Goal: Information Seeking & Learning: Find specific fact

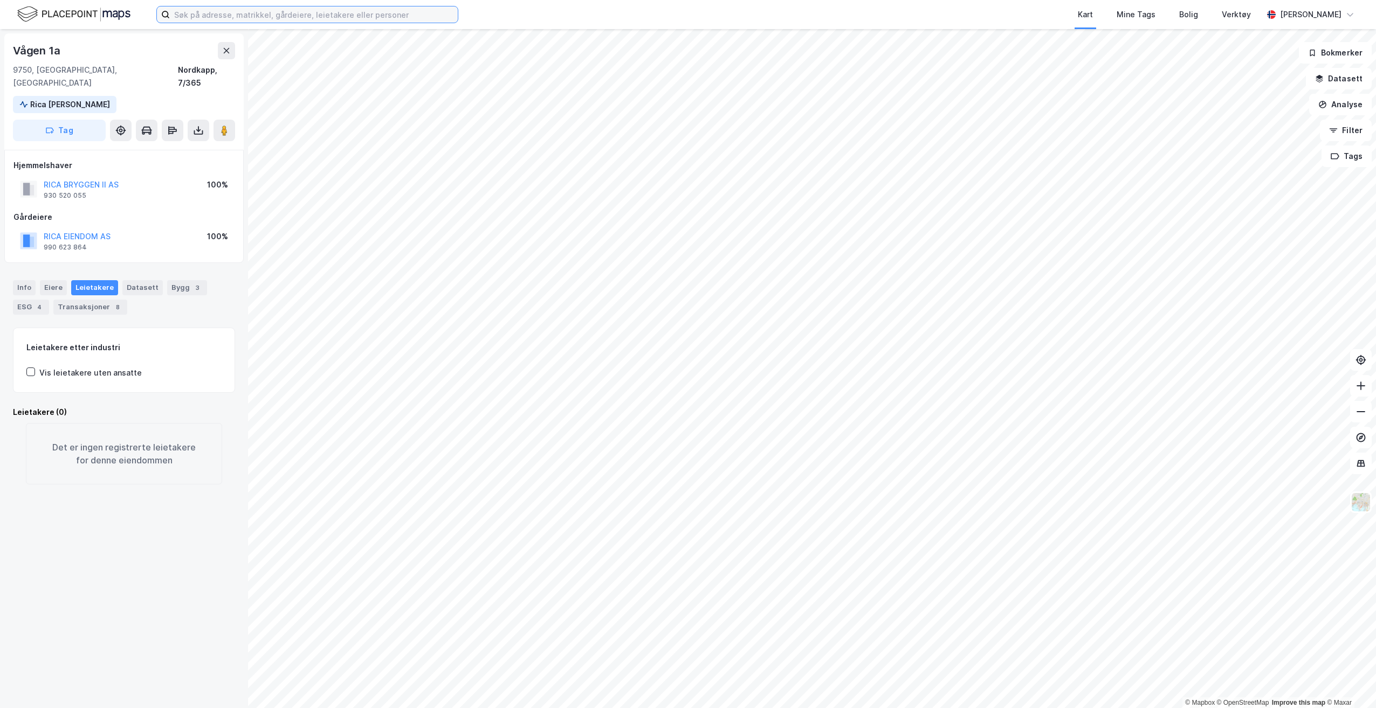
click at [370, 12] on input at bounding box center [314, 14] width 288 height 16
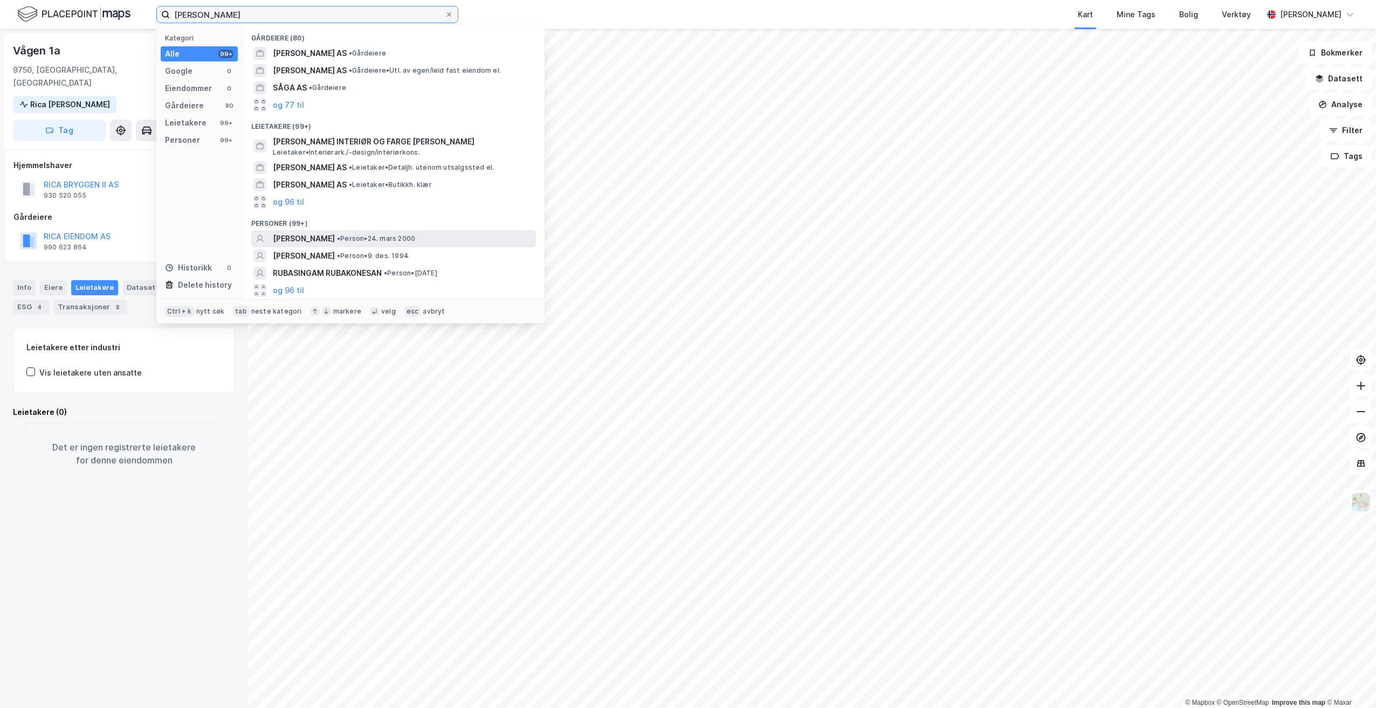
type input "[PERSON_NAME]"
click at [329, 240] on span "[PERSON_NAME]" at bounding box center [304, 238] width 62 height 13
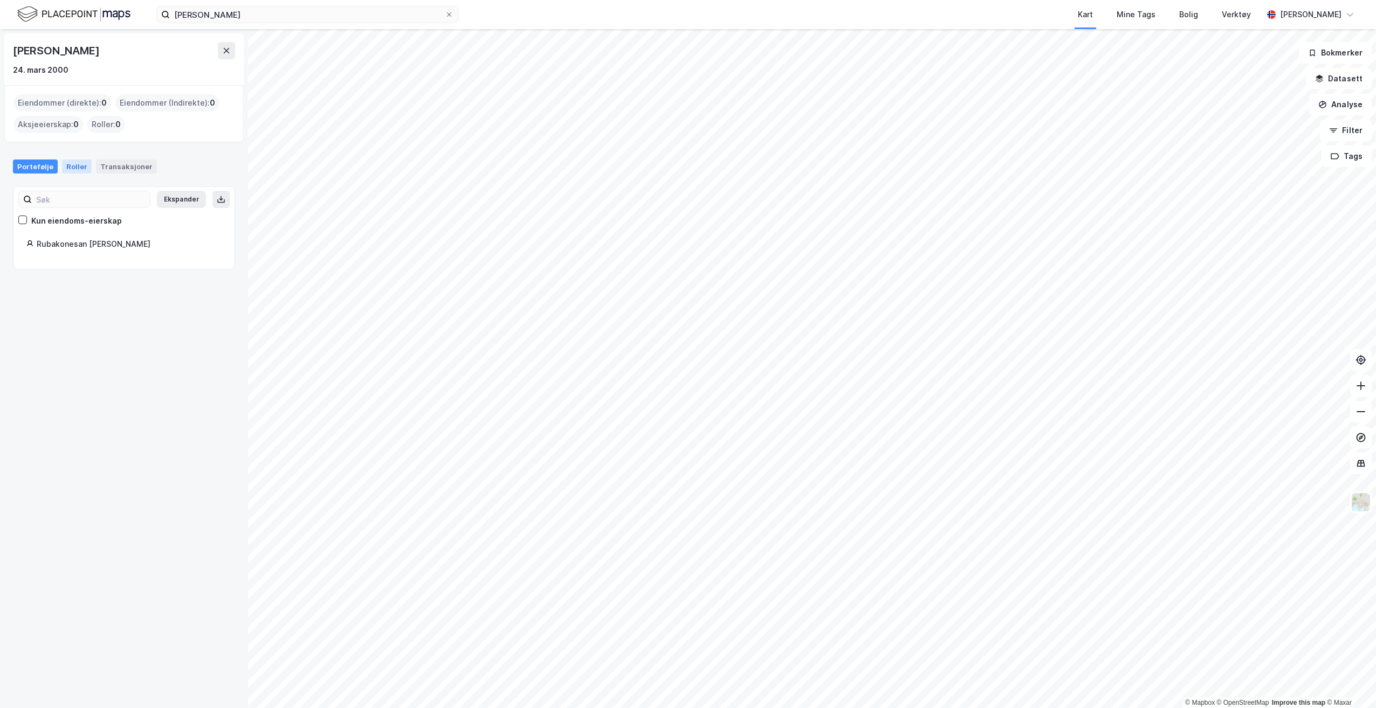
click at [77, 164] on div "Roller" at bounding box center [77, 167] width 30 height 14
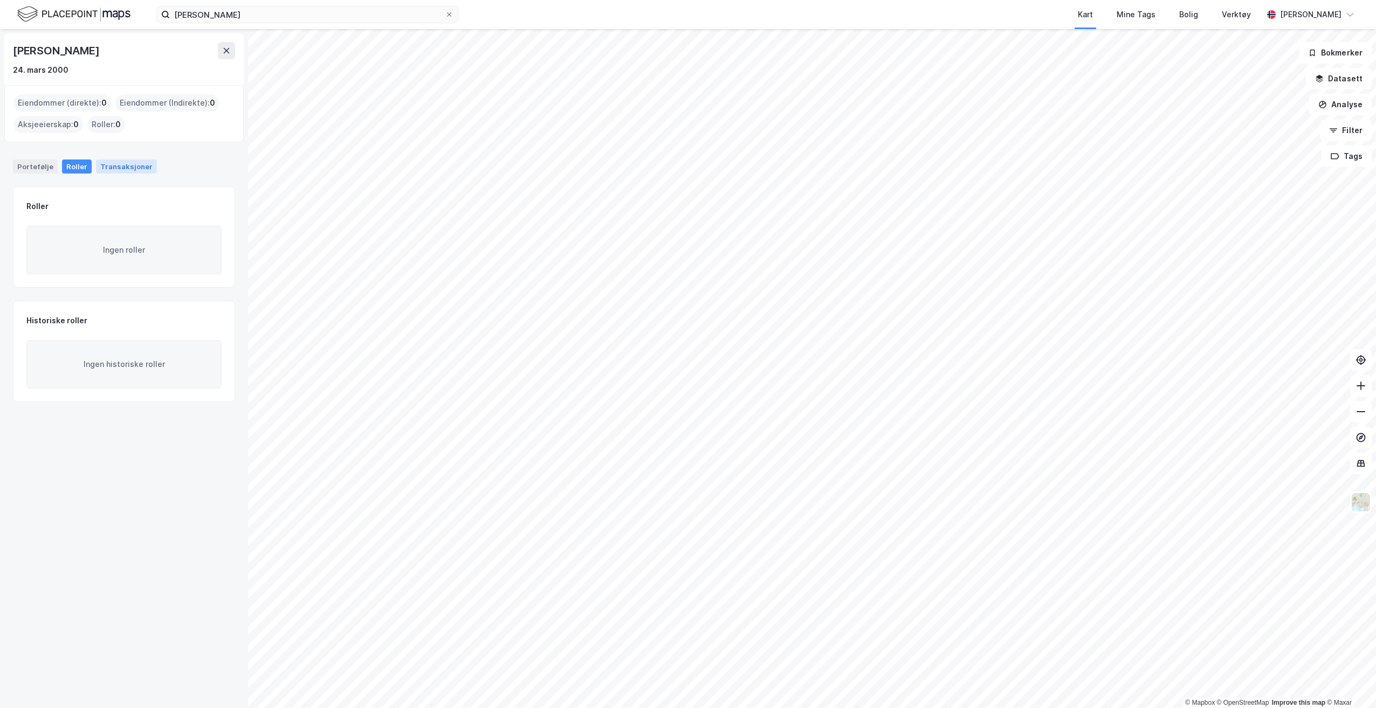
click at [121, 161] on div "Transaksjoner" at bounding box center [126, 167] width 61 height 14
click at [39, 164] on div "Portefølje" at bounding box center [35, 167] width 45 height 14
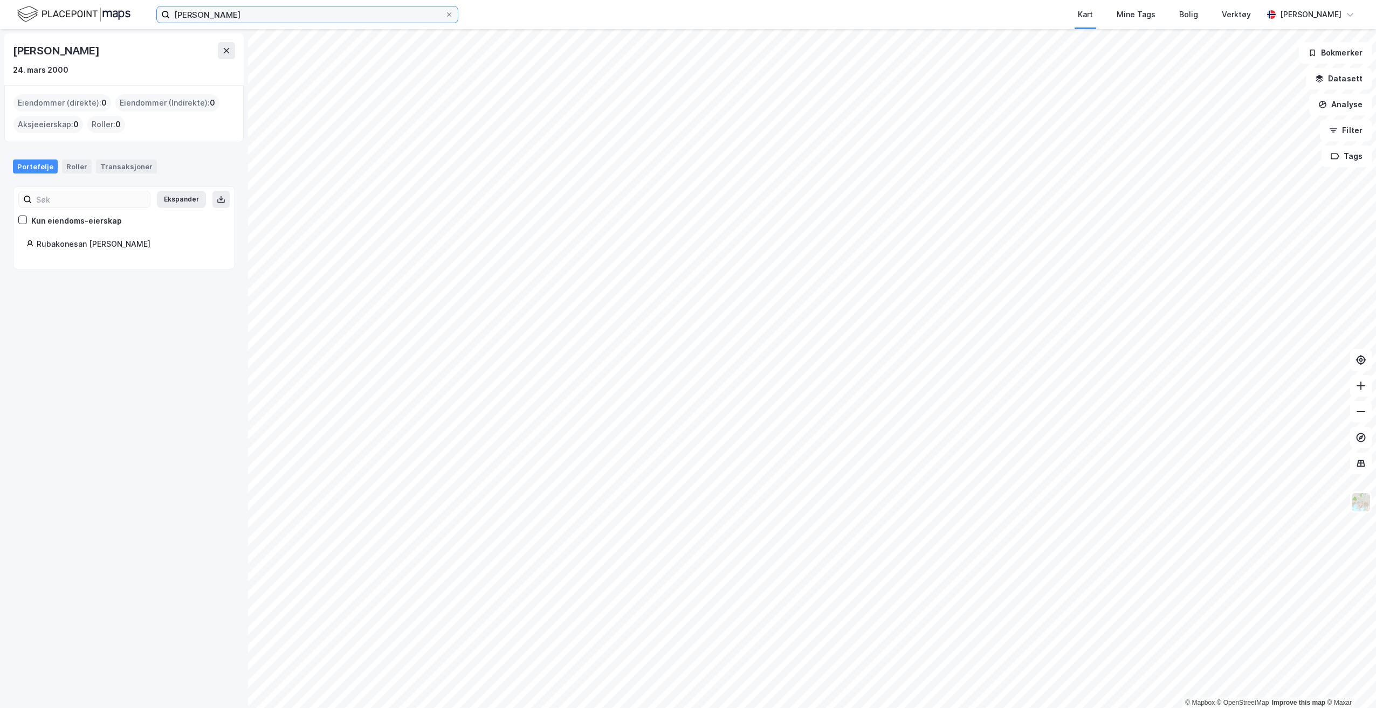
click at [392, 20] on input "[PERSON_NAME]" at bounding box center [307, 14] width 275 height 16
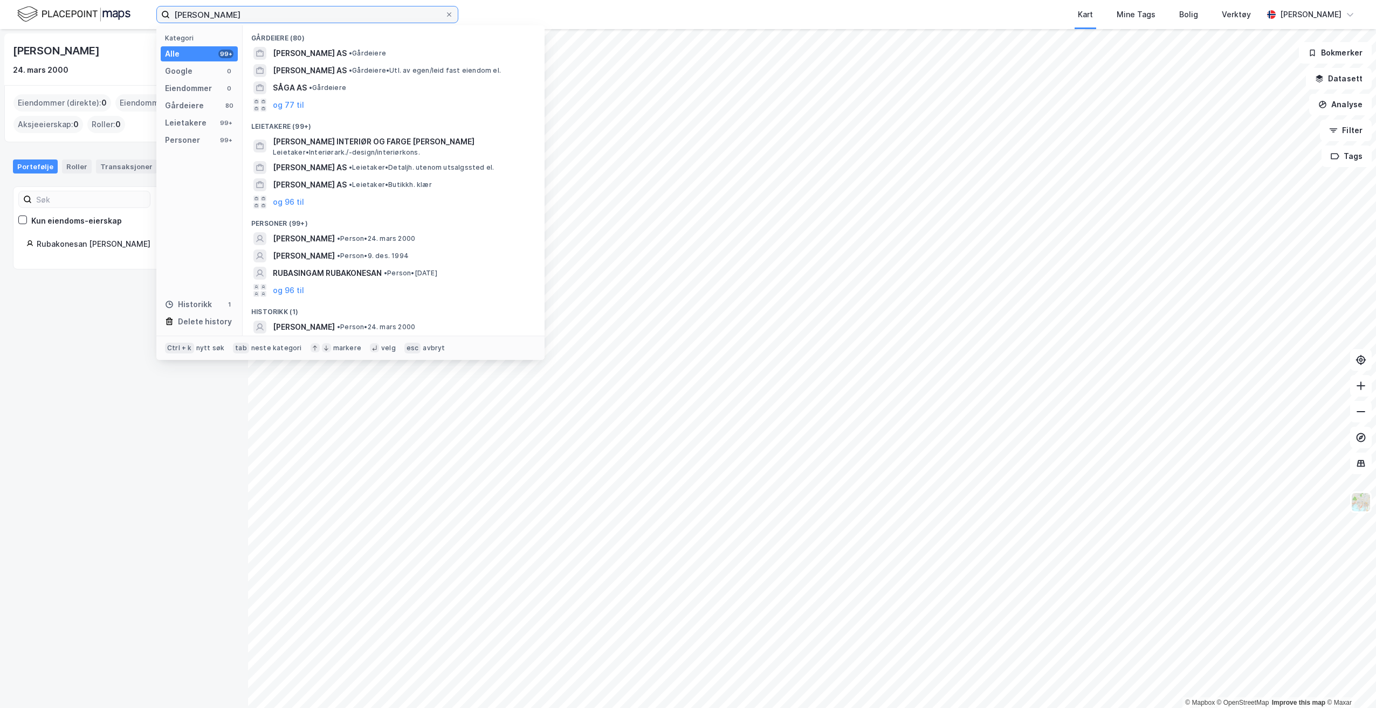
click at [392, 20] on input "[PERSON_NAME]" at bounding box center [307, 14] width 275 height 16
paste input "[STREET_ADDRESS]"
type input "[STREET_ADDRESS]"
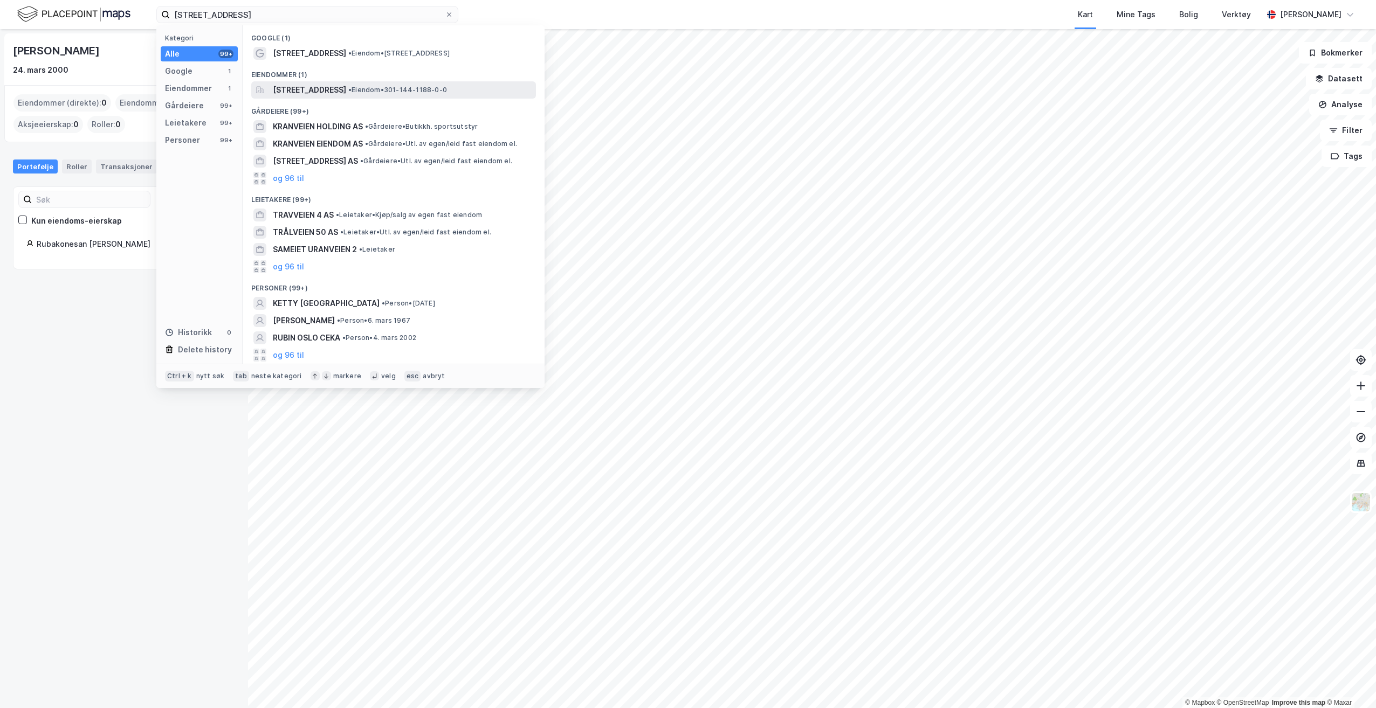
click at [346, 95] on span "[STREET_ADDRESS]" at bounding box center [309, 90] width 73 height 13
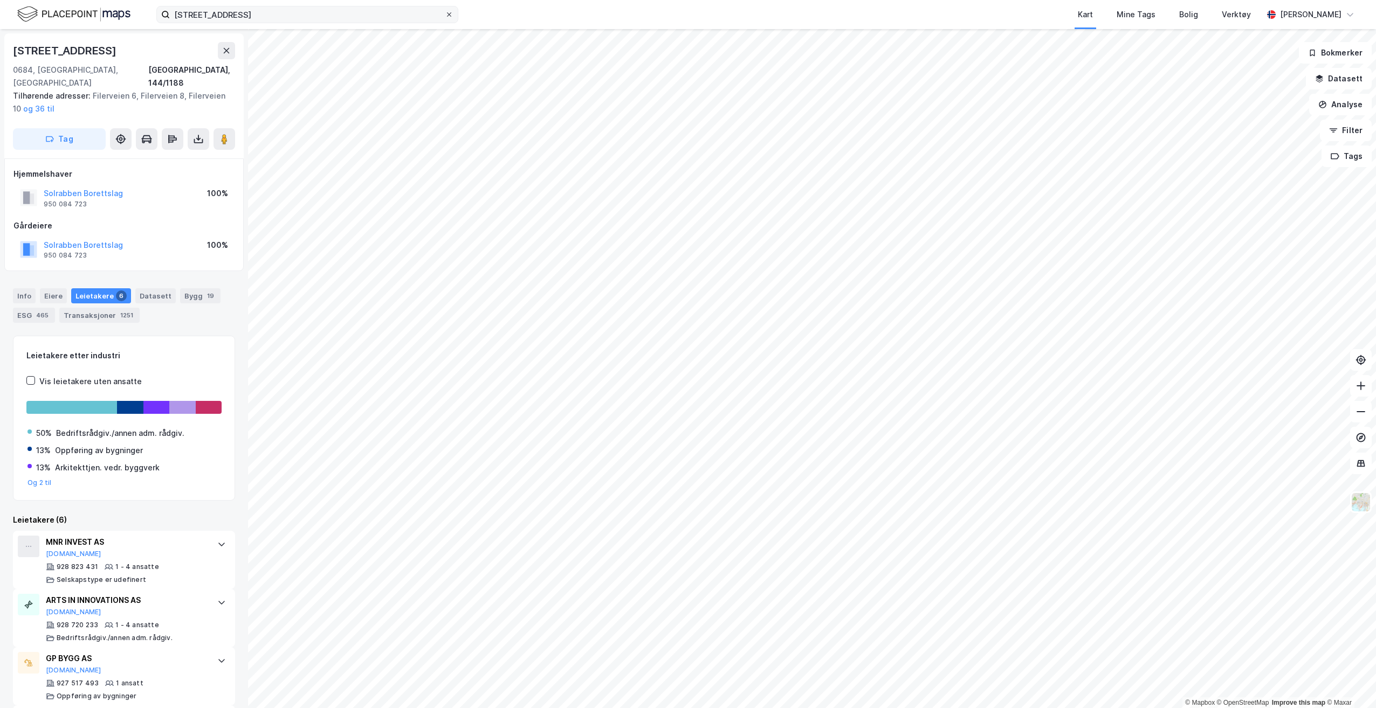
click at [452, 13] on icon at bounding box center [449, 14] width 6 height 6
click at [445, 13] on input "[STREET_ADDRESS]" at bounding box center [307, 14] width 275 height 16
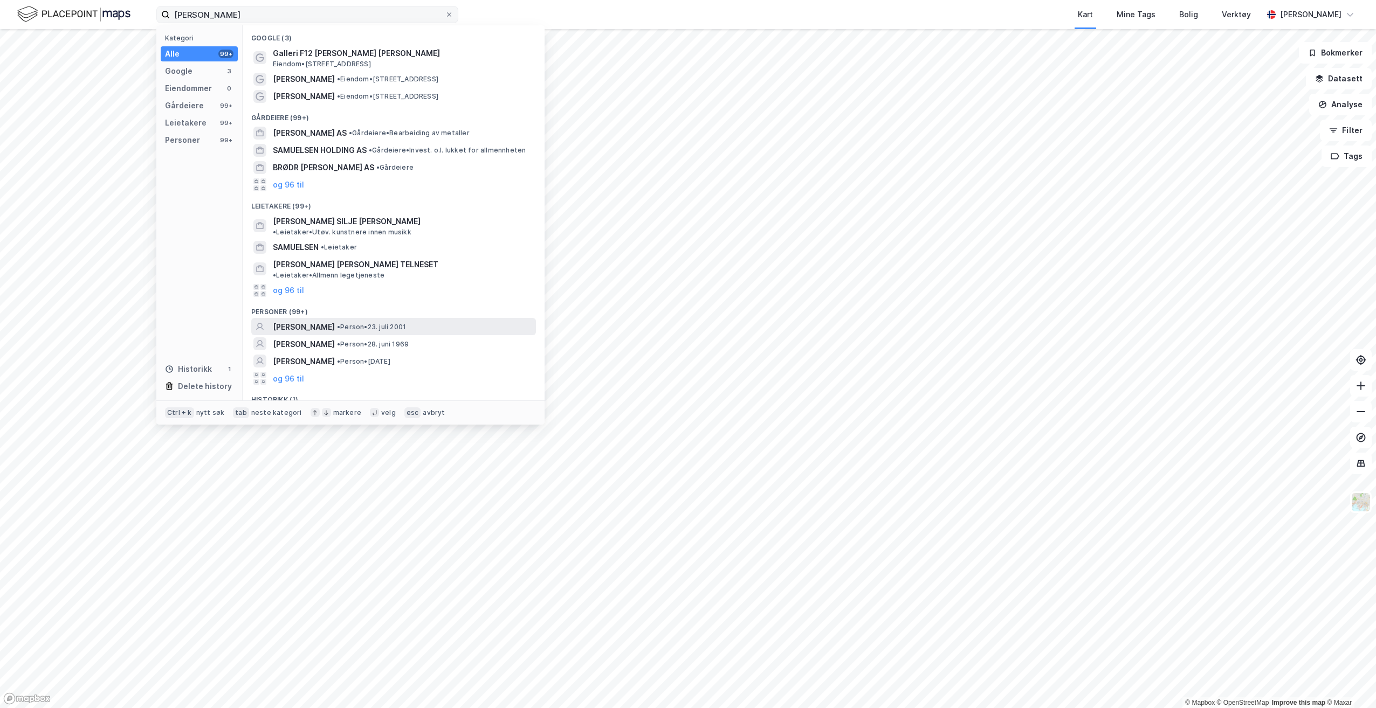
click at [335, 321] on span "[PERSON_NAME]" at bounding box center [304, 327] width 62 height 13
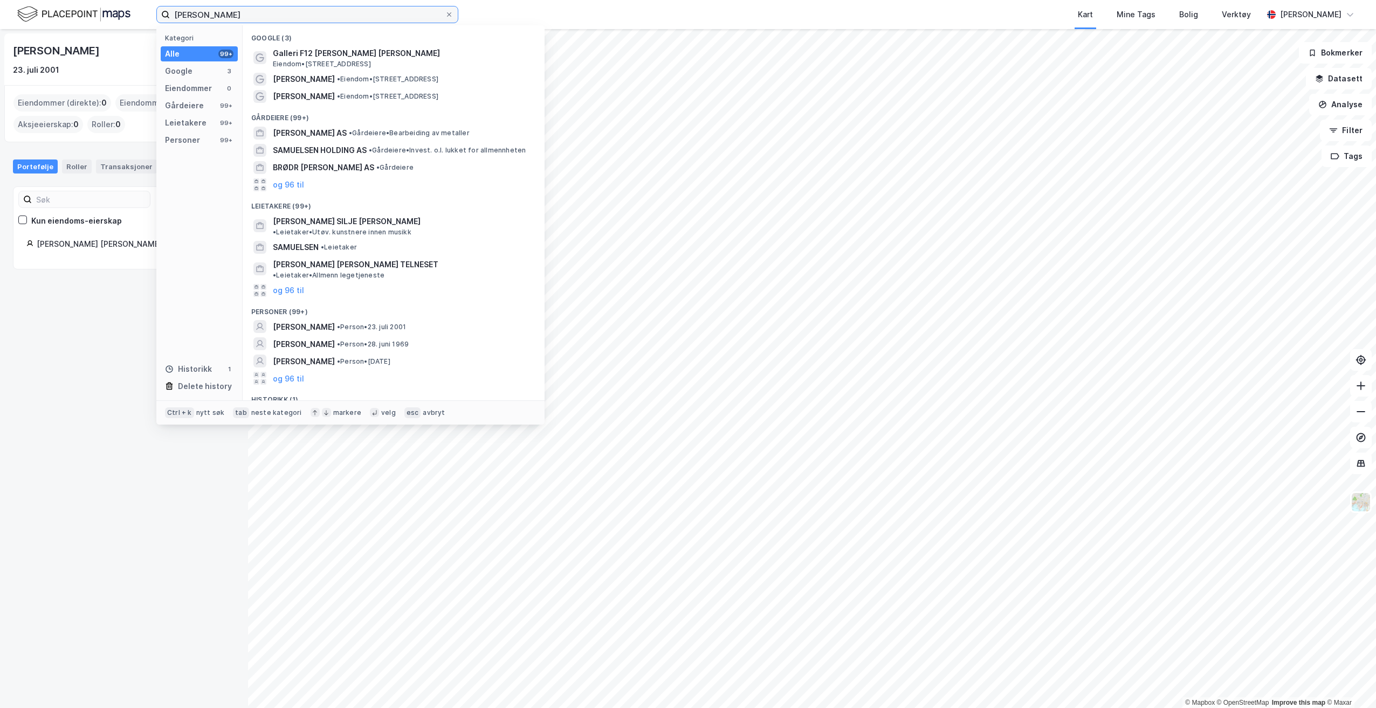
drag, startPoint x: 274, startPoint y: 17, endPoint x: -12, endPoint y: 217, distance: 349.7
click at [0, 217] on html "[PERSON_NAME] Kategori Alle 99+ Google 3 Eiendommer 0 Gårdeiere 99+ Leietakere …" at bounding box center [688, 354] width 1376 height 708
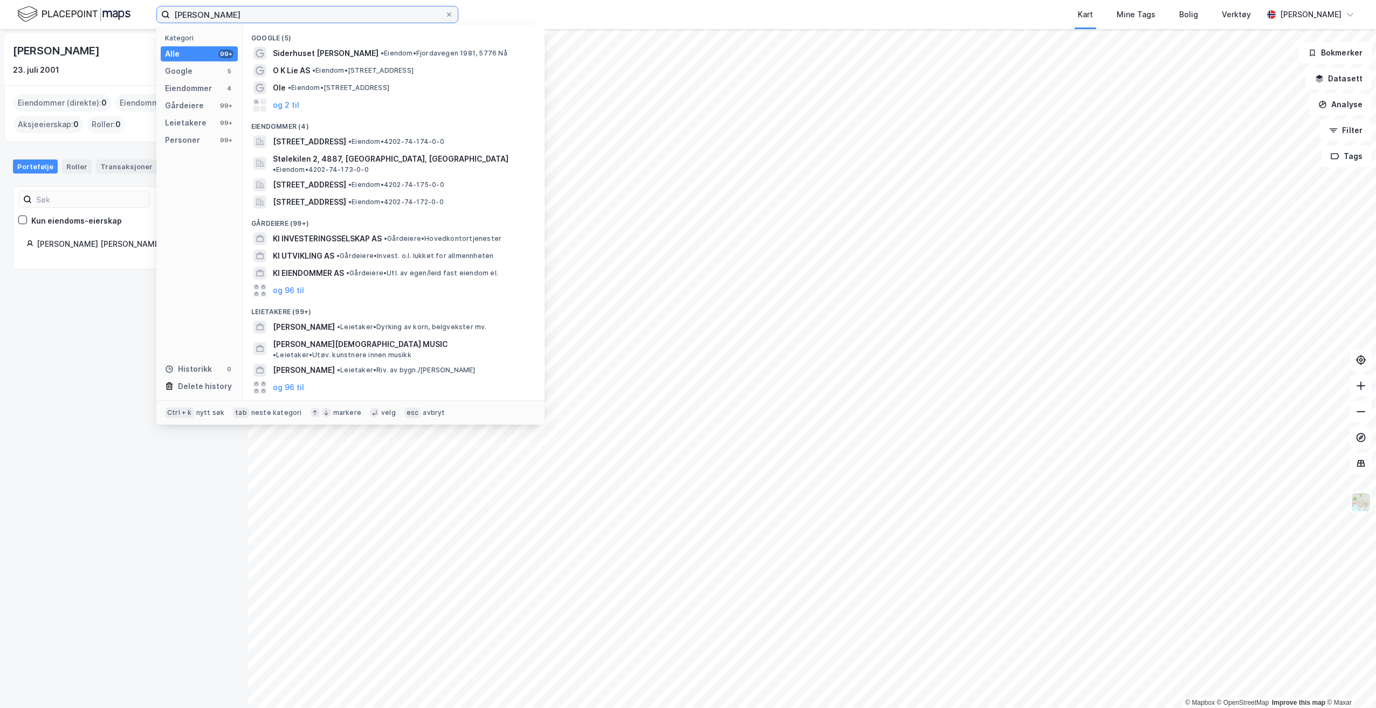
type input "[PERSON_NAME]"
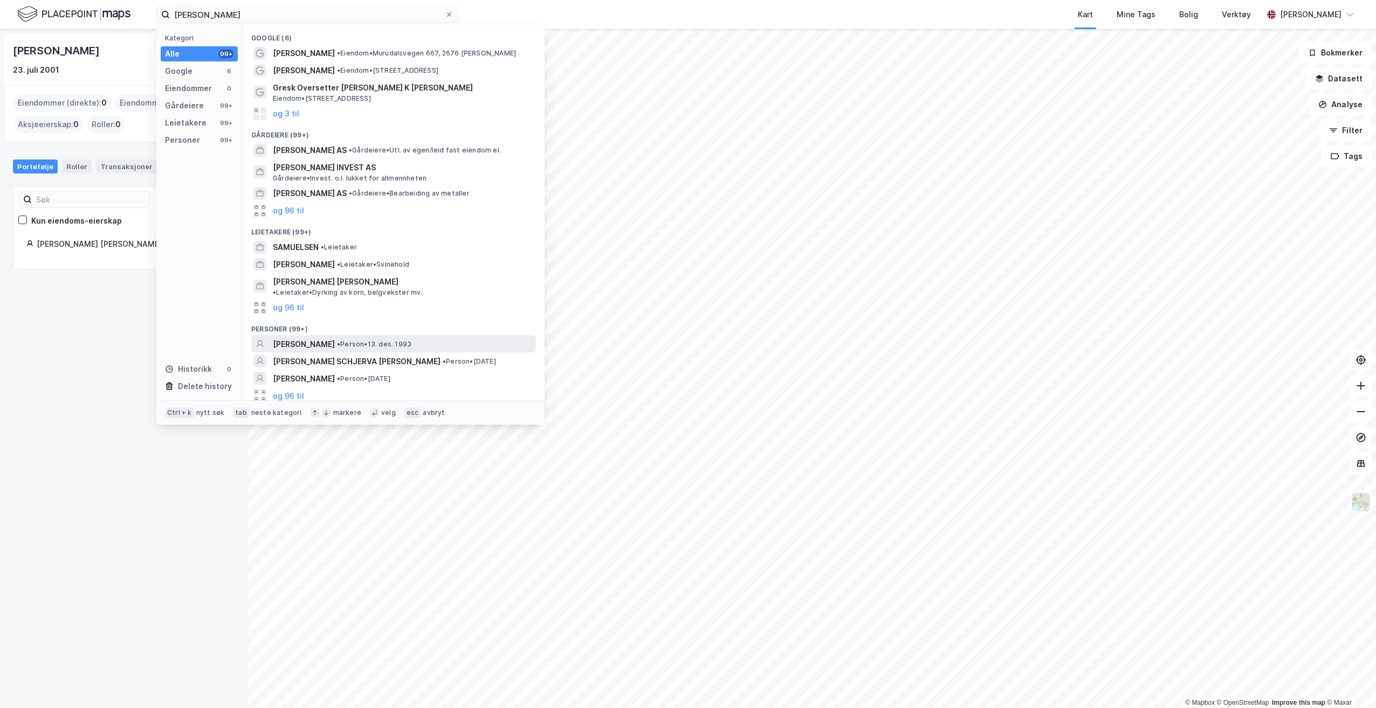
click at [335, 338] on span "[PERSON_NAME]" at bounding box center [304, 344] width 62 height 13
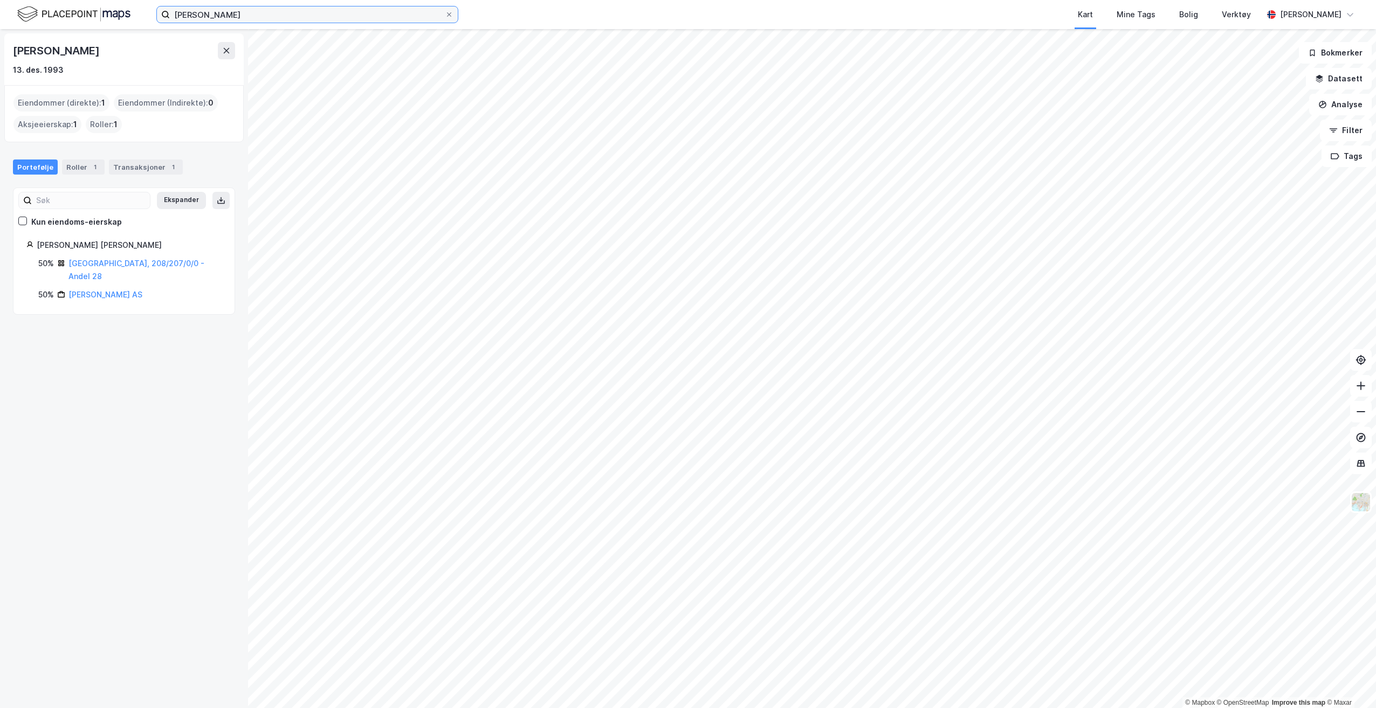
click at [358, 12] on input "[PERSON_NAME]" at bounding box center [307, 14] width 275 height 16
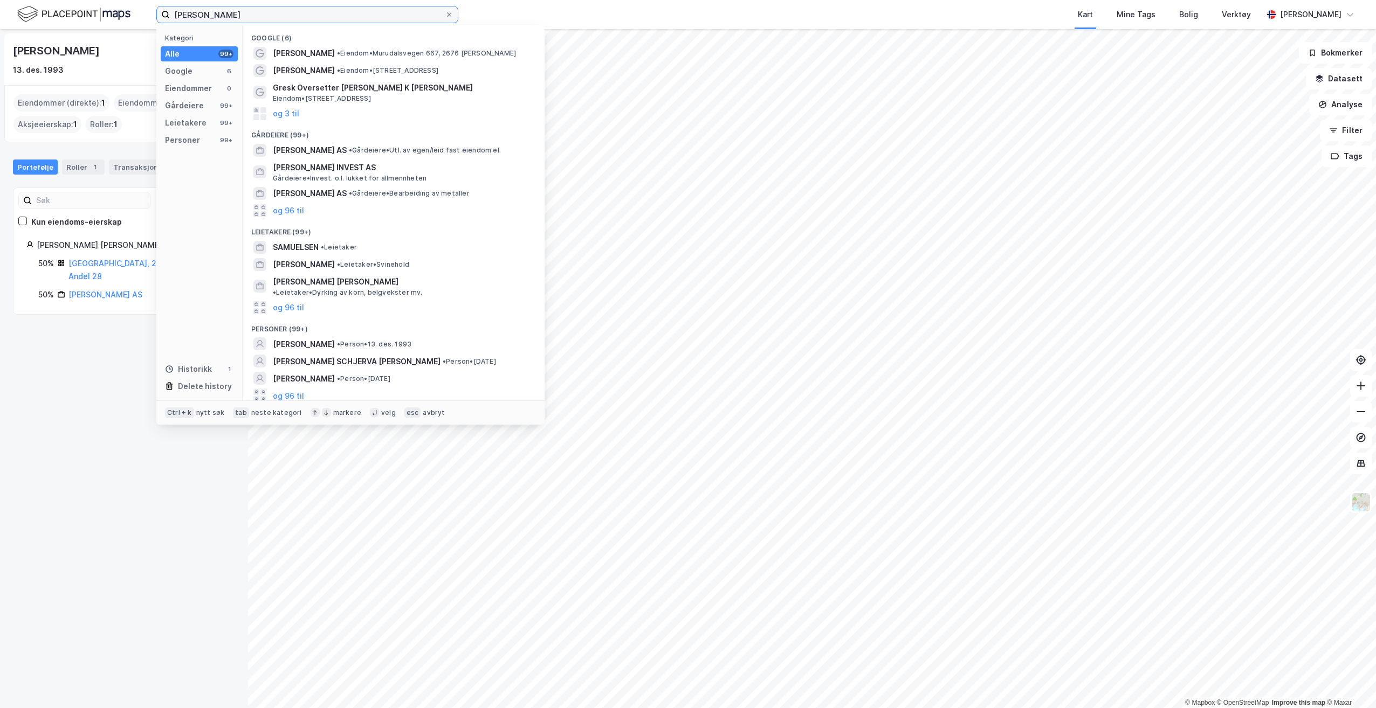
click at [356, 15] on input "[PERSON_NAME]" at bounding box center [307, 14] width 275 height 16
click at [383, 355] on span "[PERSON_NAME] SCHJERVA [PERSON_NAME]" at bounding box center [357, 361] width 168 height 13
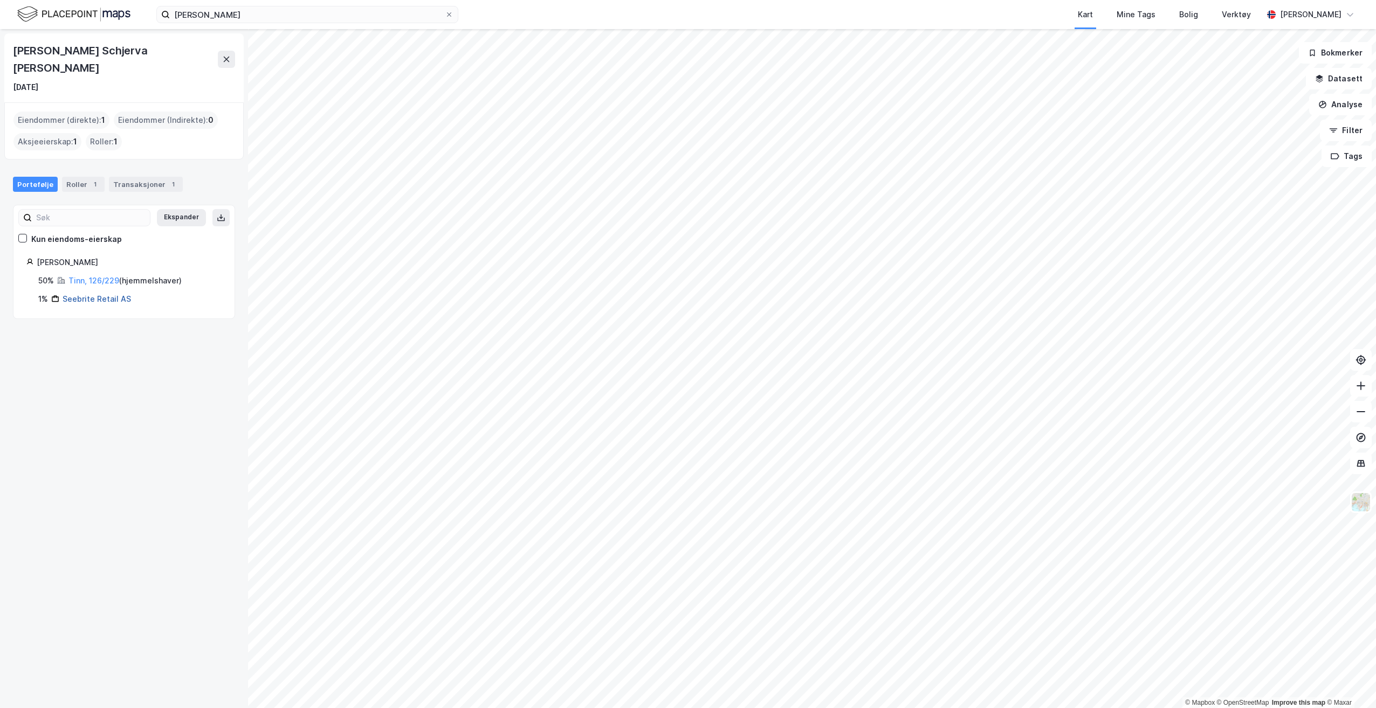
click at [108, 294] on link "Seebrite Retail AS" at bounding box center [97, 298] width 68 height 9
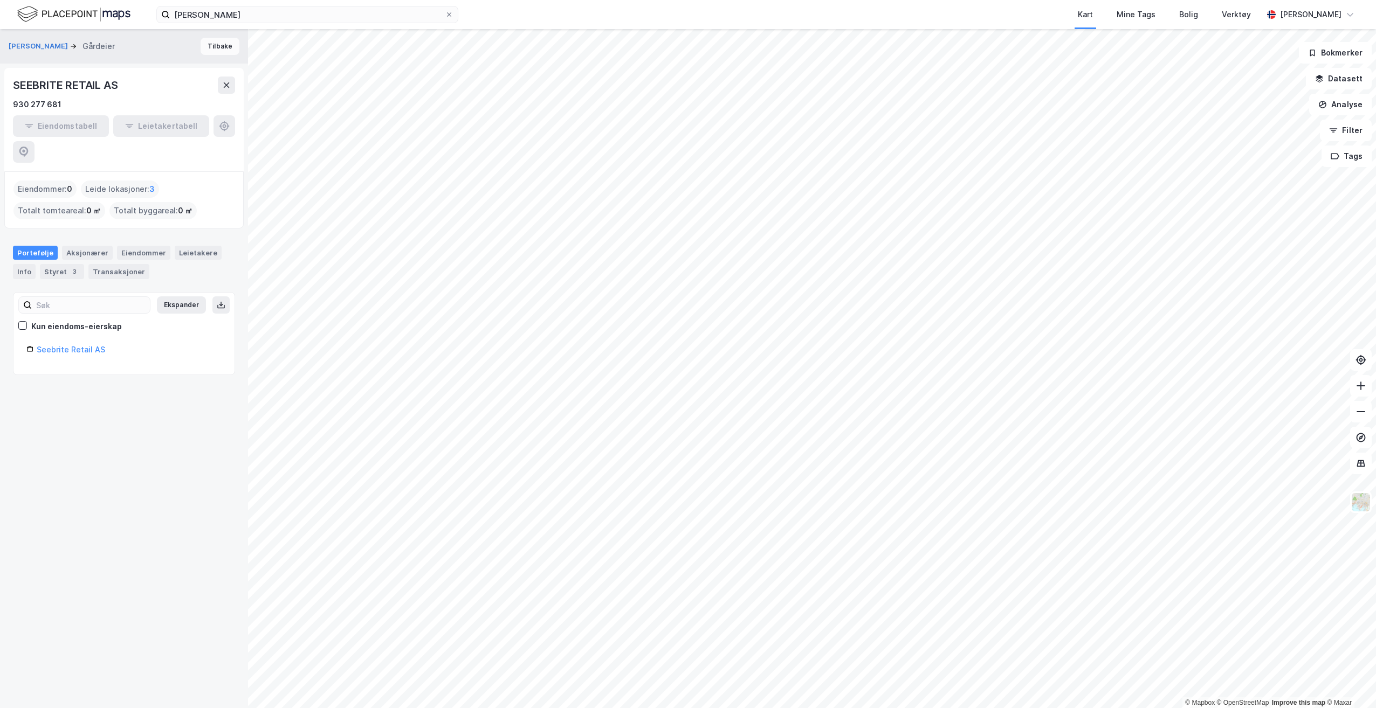
click at [212, 44] on button "Tilbake" at bounding box center [220, 46] width 39 height 17
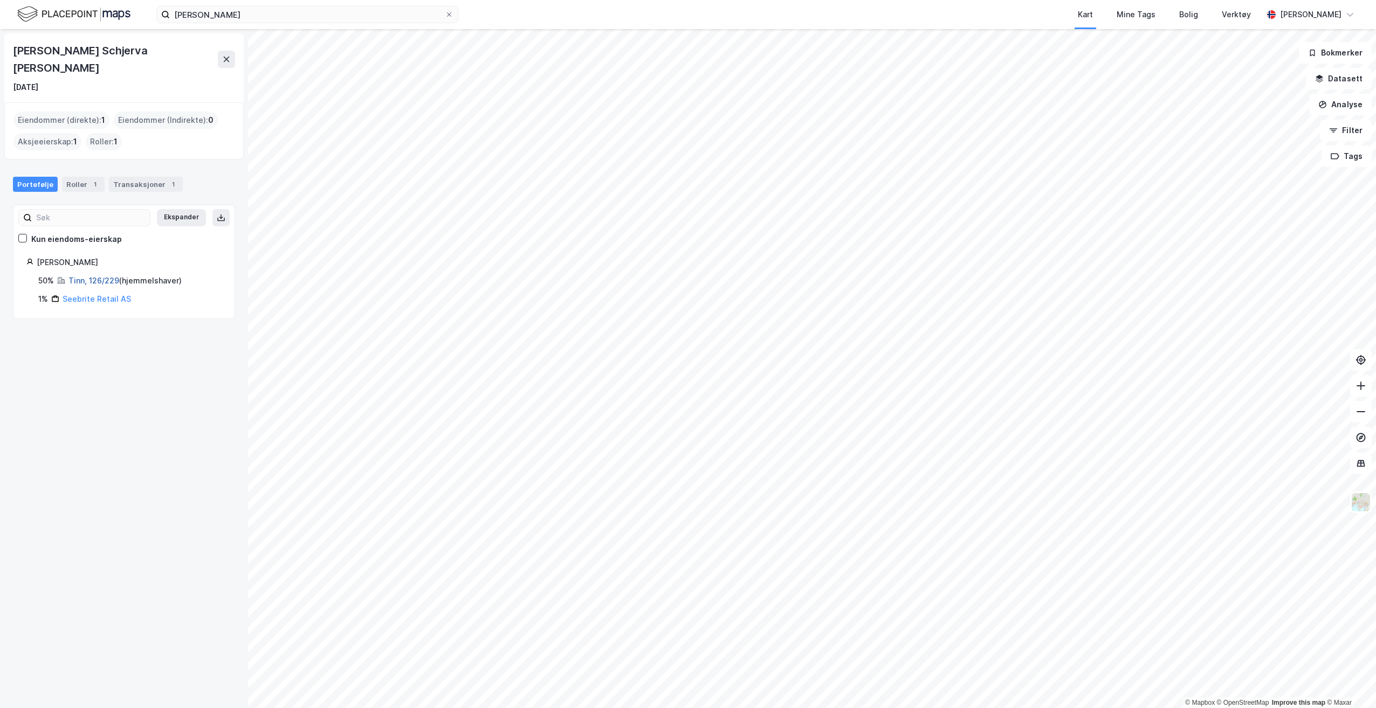
click at [86, 276] on link "Tinn, 126/229" at bounding box center [93, 280] width 51 height 9
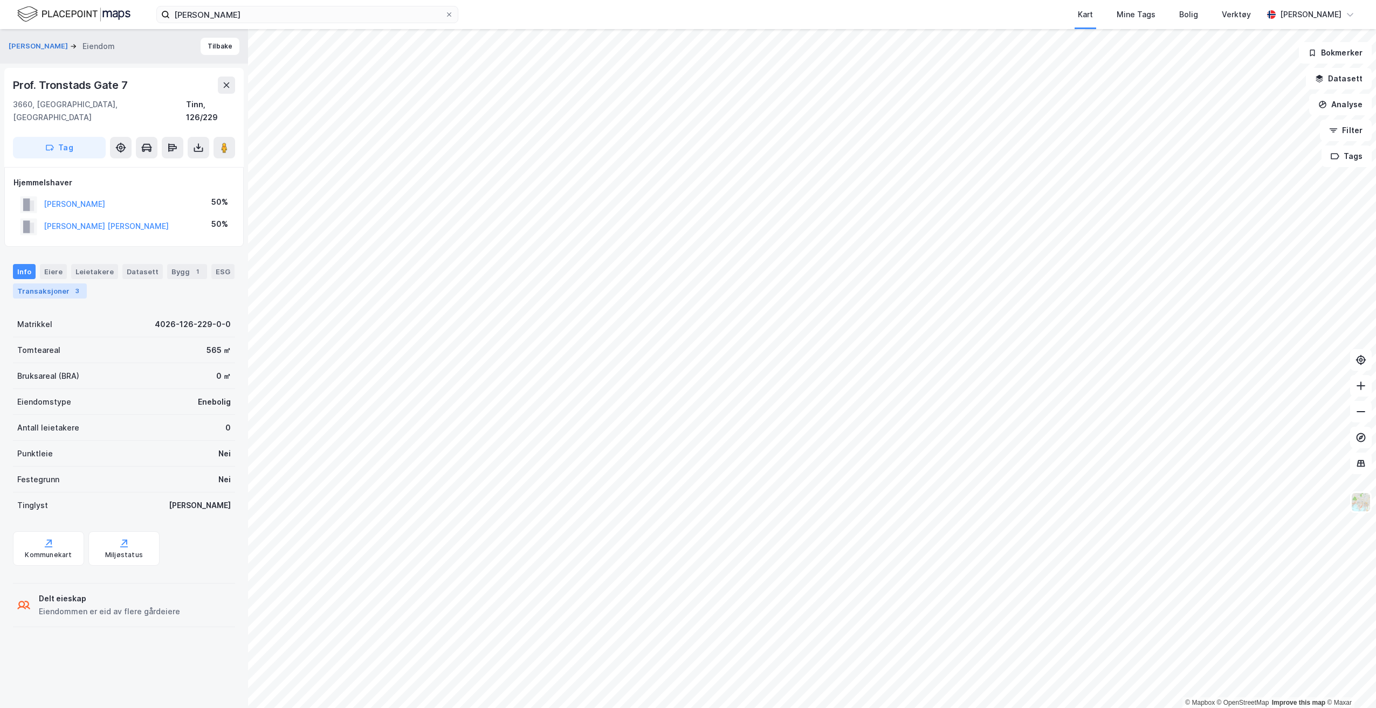
click at [59, 284] on div "Transaksjoner 3" at bounding box center [50, 291] width 74 height 15
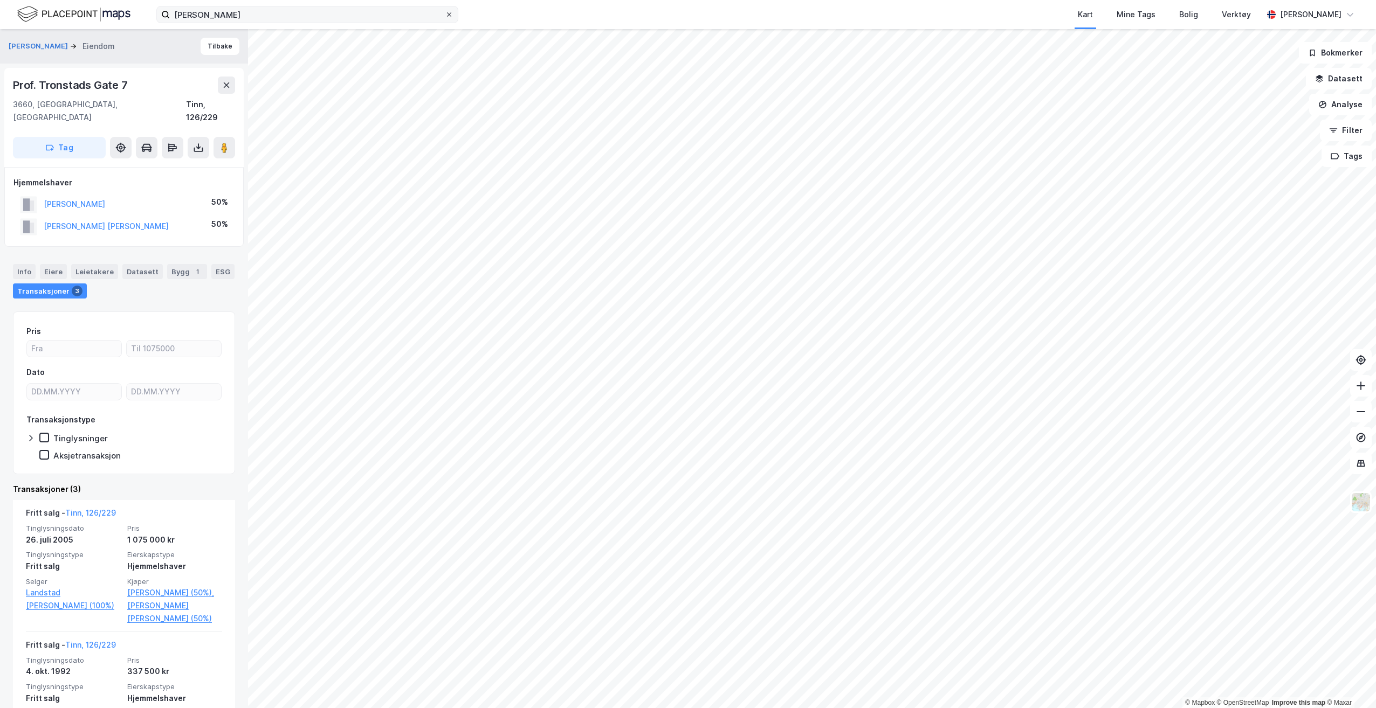
click at [452, 13] on icon at bounding box center [449, 14] width 6 height 6
click at [445, 13] on input "[PERSON_NAME]" at bounding box center [307, 14] width 275 height 16
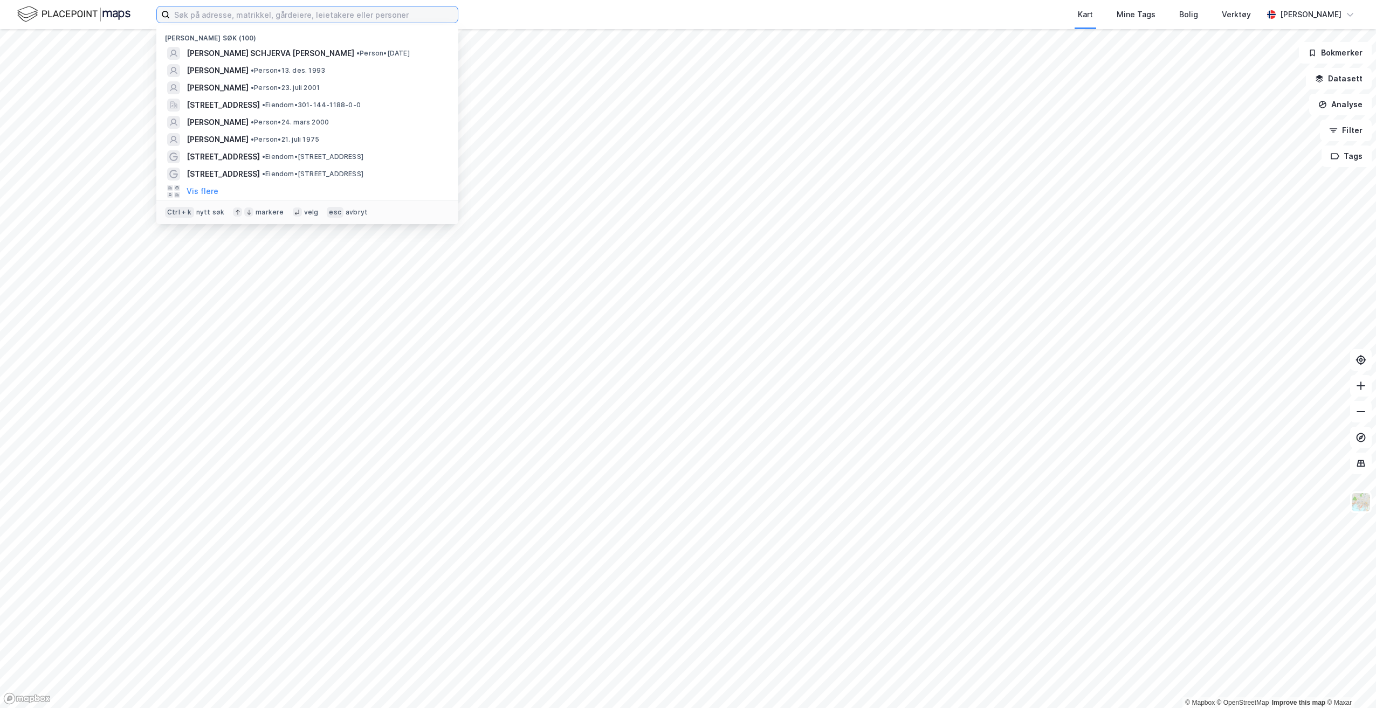
click at [302, 17] on input at bounding box center [314, 14] width 288 height 16
